Goal: Communication & Community: Answer question/provide support

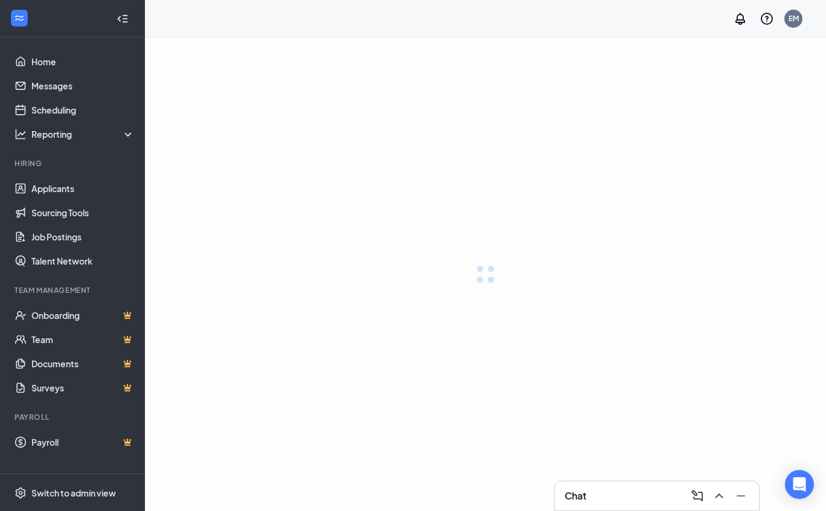
click at [718, 497] on icon "ChevronUp" at bounding box center [718, 495] width 14 height 14
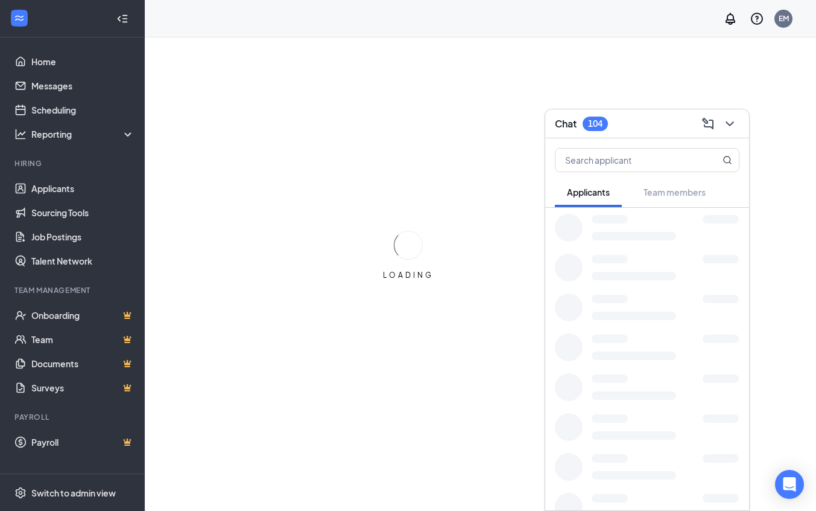
click at [718, 497] on div at bounding box center [721, 498] width 36 height 8
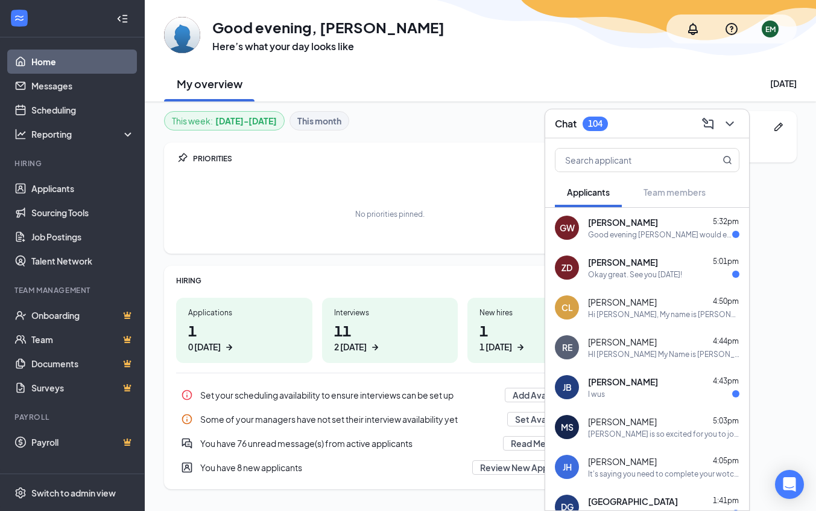
click at [648, 229] on div "[PERSON_NAME] 5:32pm Good evening [PERSON_NAME] would enjoy coming in [DATE] fo…" at bounding box center [663, 228] width 151 height 24
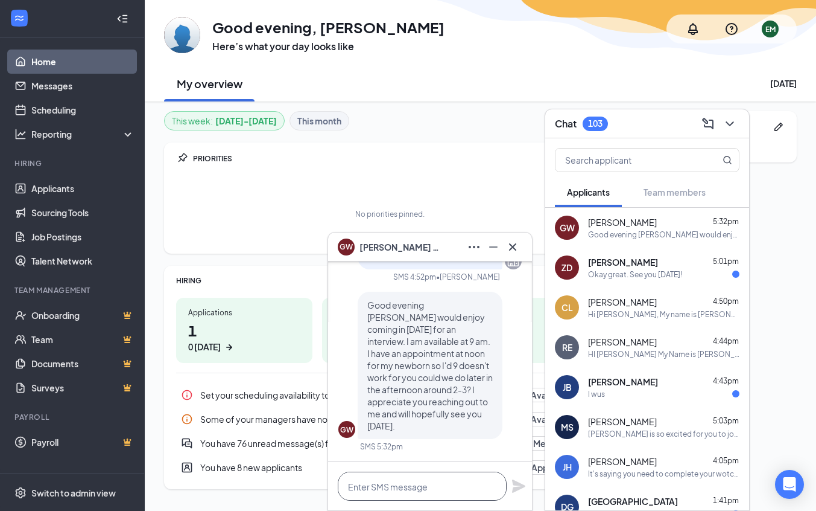
click at [390, 481] on textarea at bounding box center [422, 485] width 169 height 29
type textarea "Would 3:30pm work?"
click at [522, 490] on icon "Plane" at bounding box center [519, 486] width 14 height 14
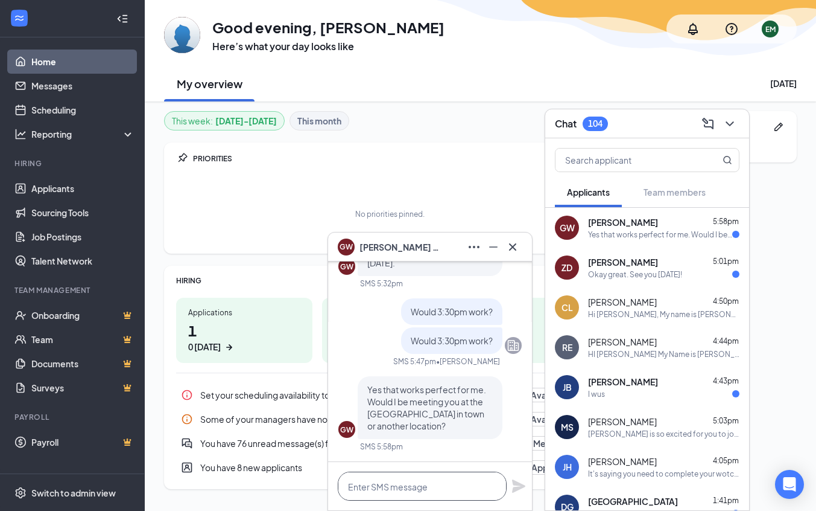
drag, startPoint x: 398, startPoint y: 483, endPoint x: 398, endPoint y: 494, distance: 10.9
click at [398, 494] on textarea at bounding box center [422, 485] width 169 height 29
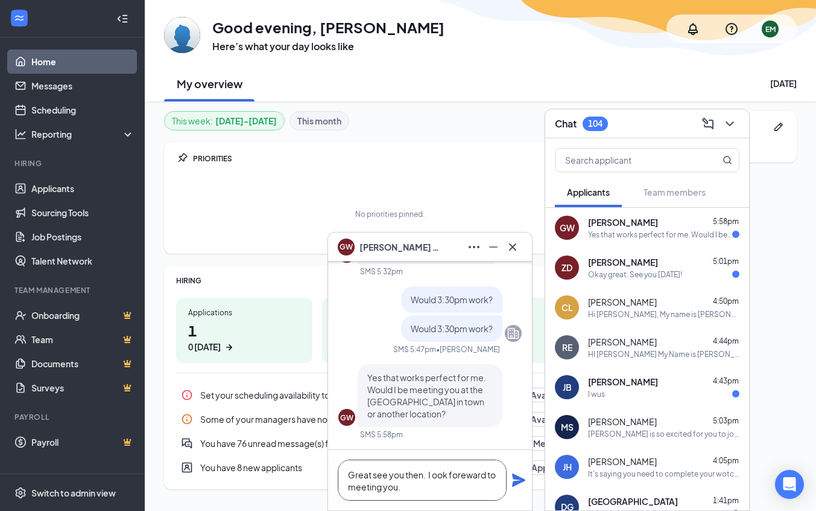
click at [432, 470] on textarea "Great see you then. I ook foreward to meeting you." at bounding box center [422, 479] width 169 height 41
click at [466, 471] on textarea "Great see you then. I look foreward to meeting you." at bounding box center [422, 479] width 169 height 41
type textarea "Great see you then. I look forward to meeting you."
click at [521, 479] on icon "Plane" at bounding box center [518, 479] width 13 height 13
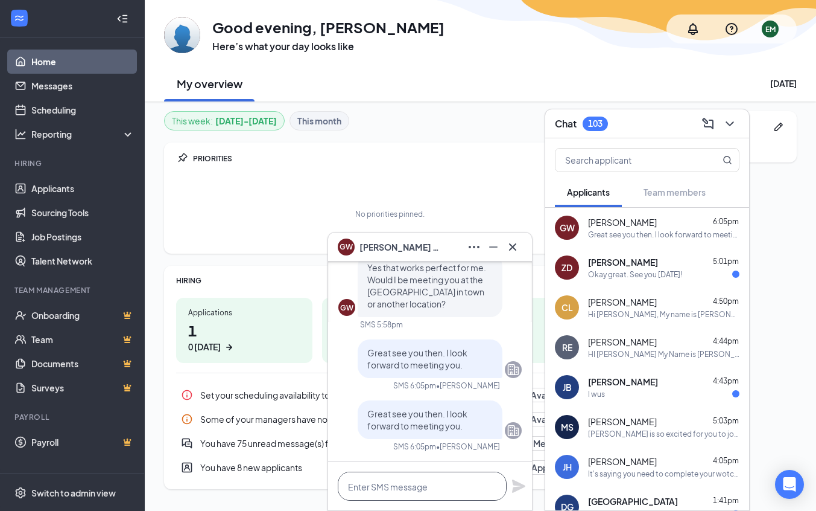
click at [409, 491] on textarea at bounding box center [422, 485] width 169 height 29
type textarea "It will be at the [GEOGRAPHIC_DATA] in [GEOGRAPHIC_DATA]"
click at [515, 491] on icon "Plane" at bounding box center [518, 485] width 13 height 13
